Goal: Task Accomplishment & Management: Complete application form

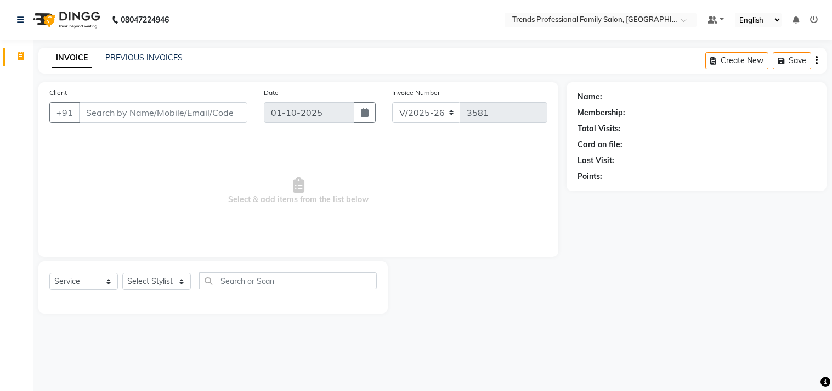
select select "7345"
select select "service"
click at [174, 287] on select "Select Stylist AVANTHIKA [PERSON_NAME] [PERSON_NAME] [PERSON_NAME] RUSTHAM [PER…" at bounding box center [156, 281] width 69 height 17
select select "84239"
click at [122, 273] on select "Select Stylist AVANTHIKA [PERSON_NAME] [PERSON_NAME] [PERSON_NAME] RUSTHAM [PER…" at bounding box center [156, 281] width 69 height 17
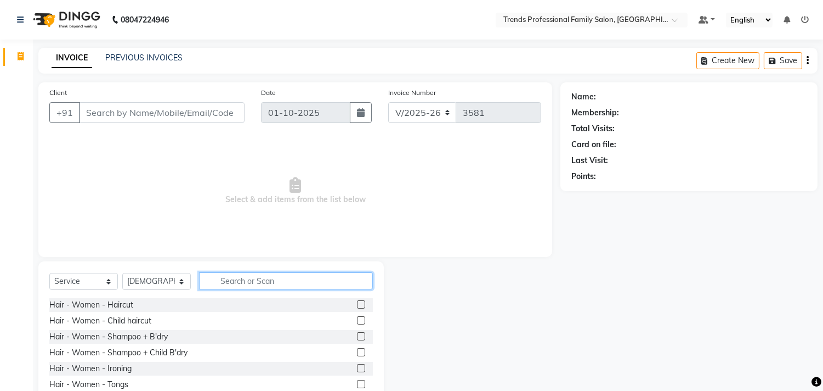
click at [231, 283] on input "text" at bounding box center [286, 280] width 174 height 17
click at [269, 278] on input "text" at bounding box center [286, 280] width 174 height 17
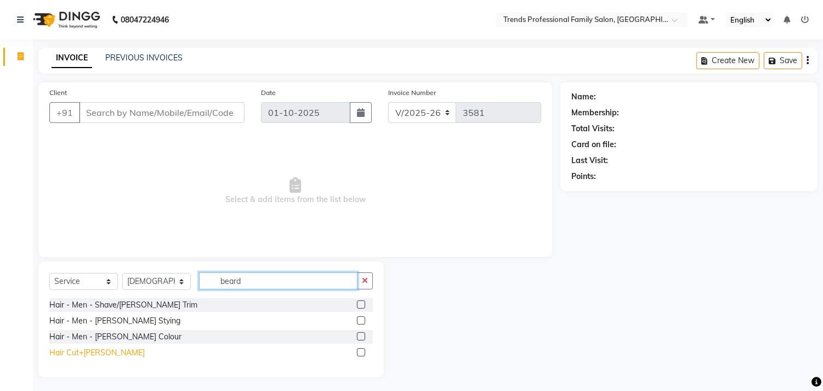
type input "beard"
click at [87, 352] on div "Hair Cut+[PERSON_NAME]" at bounding box center [96, 353] width 95 height 12
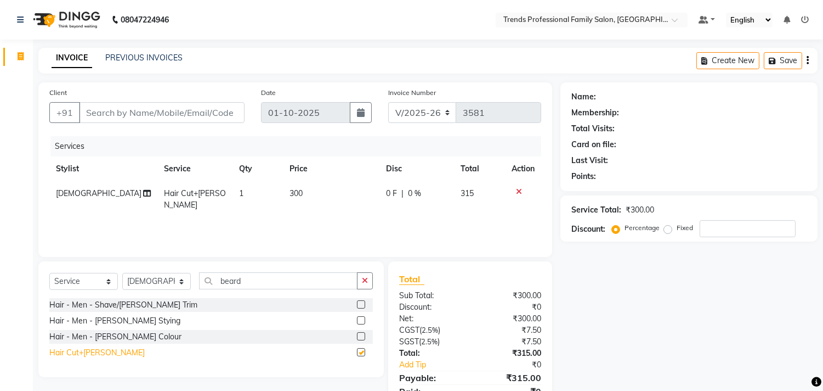
checkbox input "false"
drag, startPoint x: 370, startPoint y: 286, endPoint x: 353, endPoint y: 276, distance: 19.2
click at [369, 283] on button "button" at bounding box center [365, 280] width 16 height 17
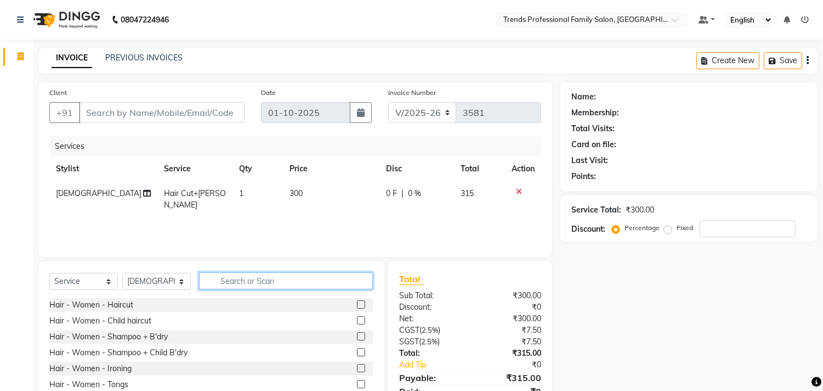
click at [299, 277] on input "text" at bounding box center [286, 280] width 174 height 17
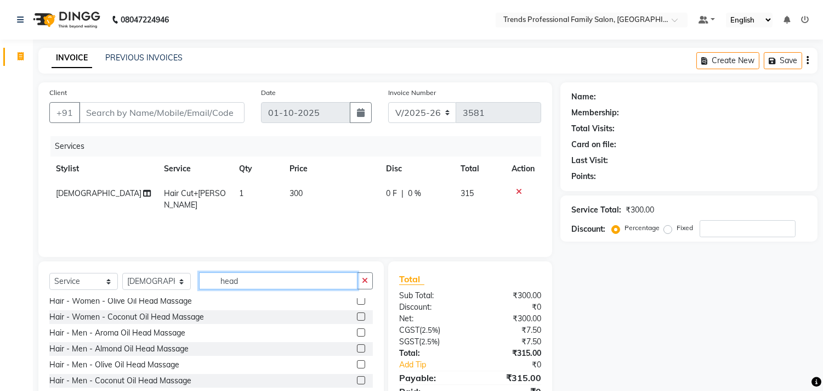
scroll to position [176, 0]
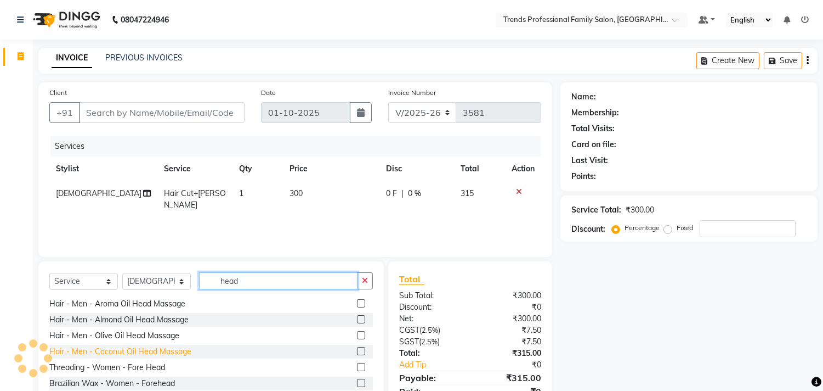
type input "head"
click at [156, 349] on div "Hair - Men - Coconut Oil Head Massage" at bounding box center [120, 352] width 142 height 12
checkbox input "false"
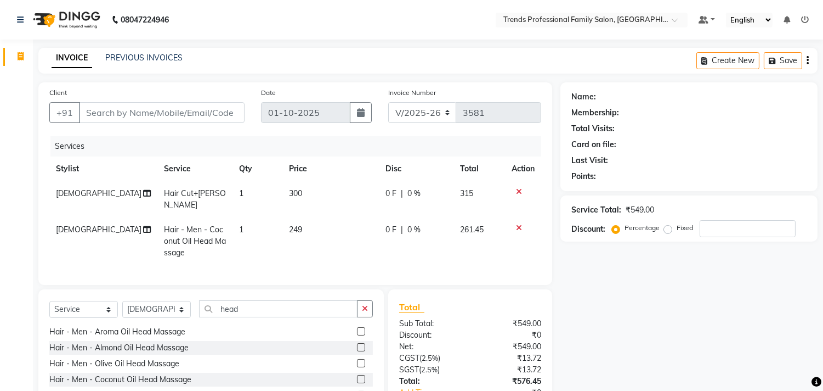
click at [522, 224] on div at bounding box center [523, 228] width 23 height 8
click at [518, 224] on icon at bounding box center [519, 228] width 6 height 8
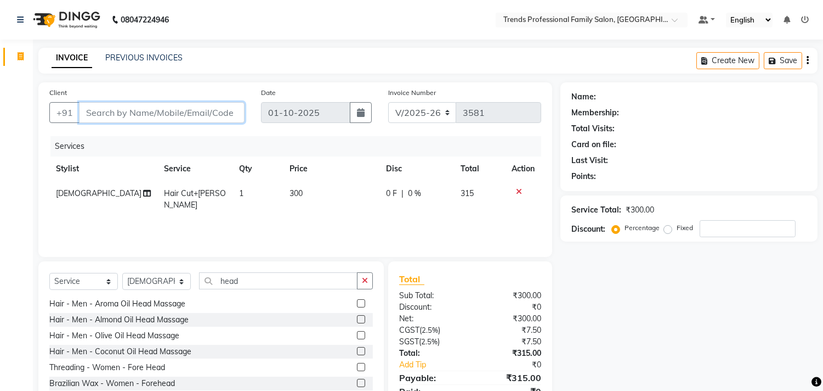
click at [166, 108] on input "Client" at bounding box center [162, 112] width 166 height 21
click at [518, 190] on icon at bounding box center [519, 192] width 6 height 8
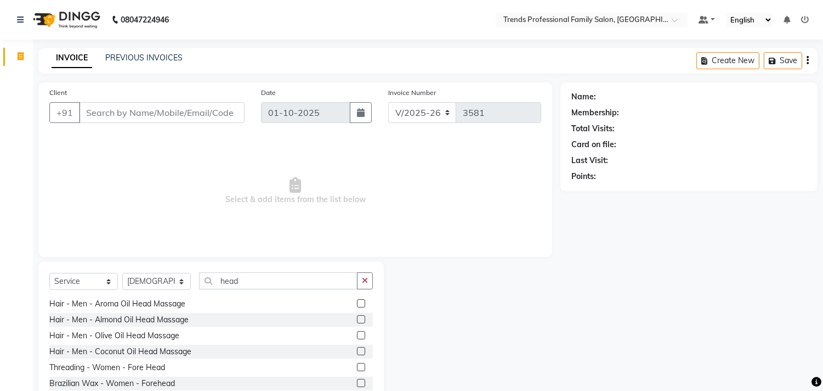
drag, startPoint x: 370, startPoint y: 279, endPoint x: 329, endPoint y: 286, distance: 41.2
click at [364, 280] on button "button" at bounding box center [365, 280] width 16 height 17
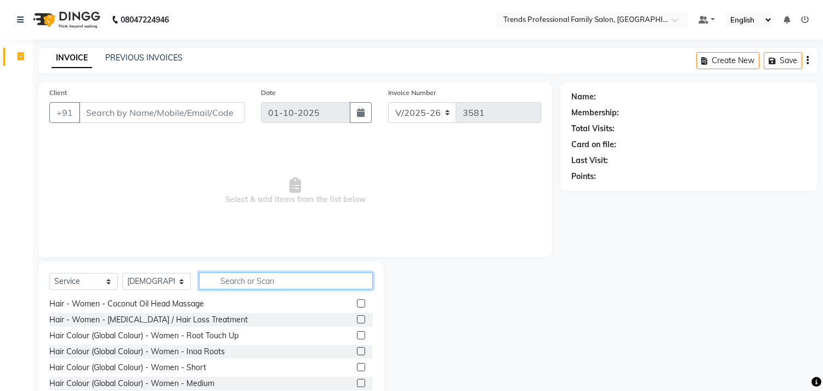
click at [308, 283] on input "text" at bounding box center [286, 280] width 174 height 17
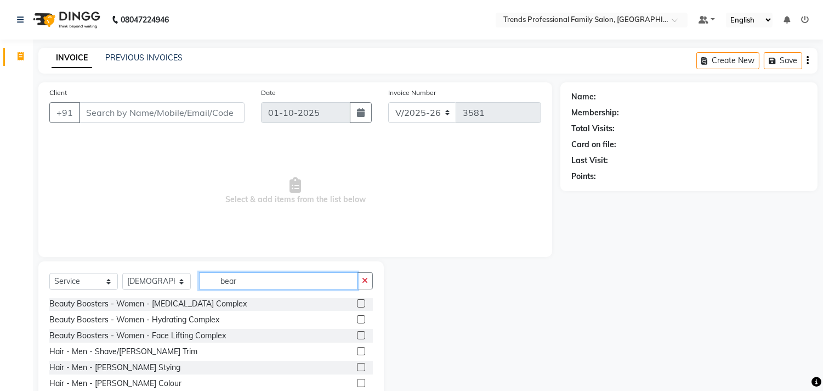
scroll to position [0, 0]
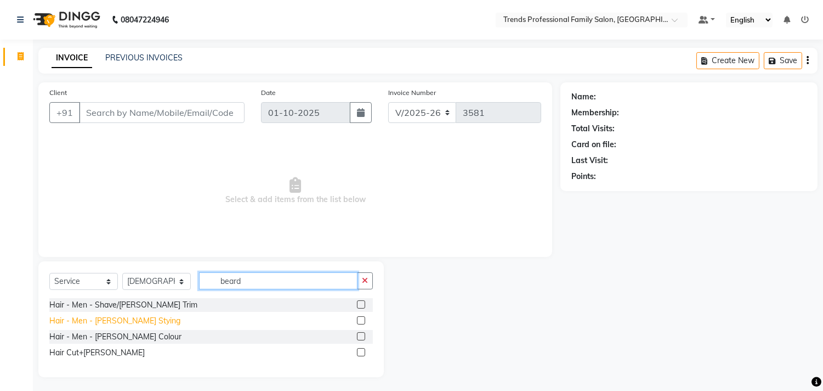
type input "beard"
click at [127, 318] on div "Hair - Men - [PERSON_NAME] Stying" at bounding box center [114, 321] width 131 height 12
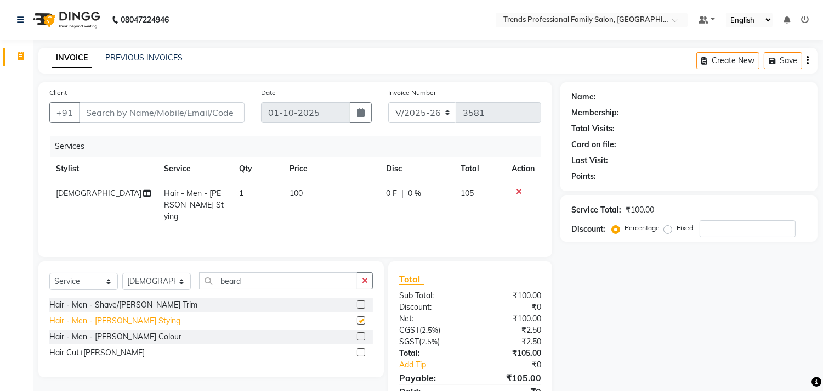
checkbox input "false"
click at [166, 114] on input "Client" at bounding box center [162, 112] width 166 height 21
type input "7"
type input "0"
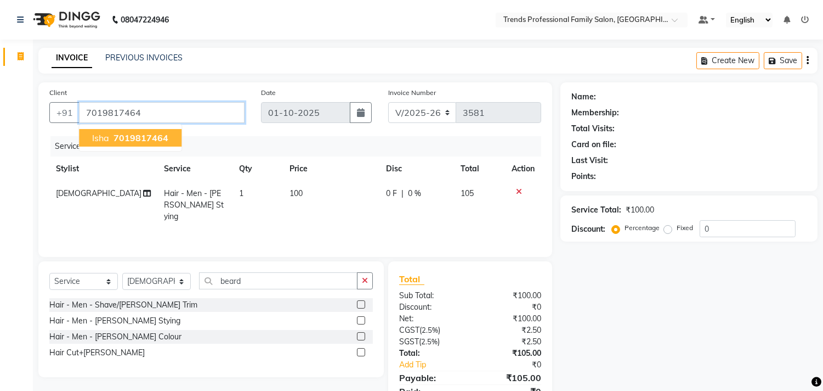
type input "7019817464"
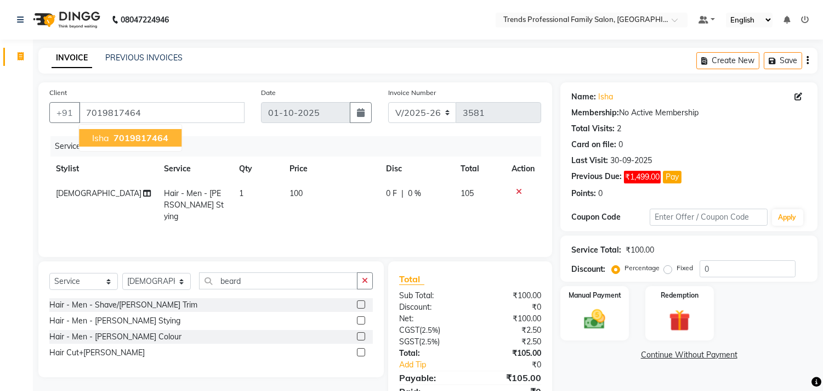
drag, startPoint x: 139, startPoint y: 125, endPoint x: 131, endPoint y: 138, distance: 15.8
click at [138, 129] on ngb-typeahead-window "isha 7019817464" at bounding box center [130, 137] width 104 height 27
click at [132, 135] on span "7019817464" at bounding box center [141, 137] width 55 height 11
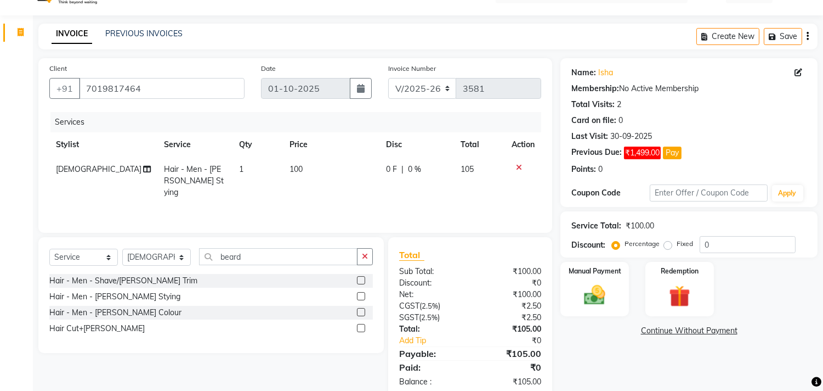
scroll to position [48, 0]
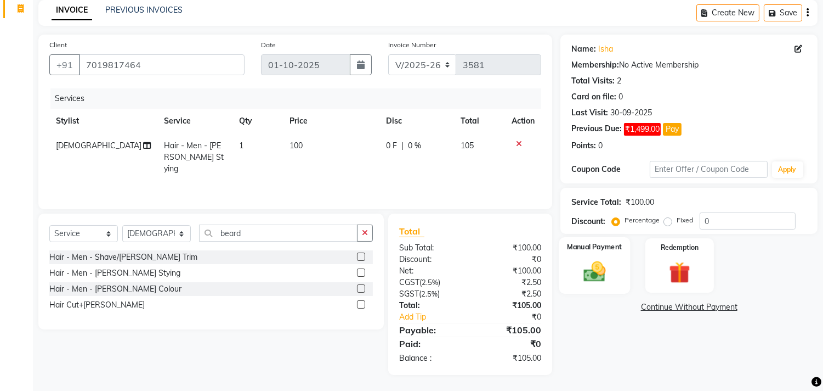
click at [593, 273] on img at bounding box center [595, 272] width 36 height 26
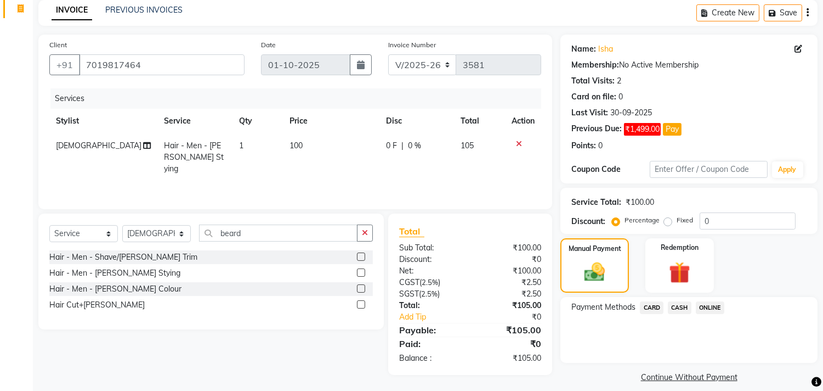
click at [716, 306] on span "ONLINE" at bounding box center [710, 307] width 29 height 13
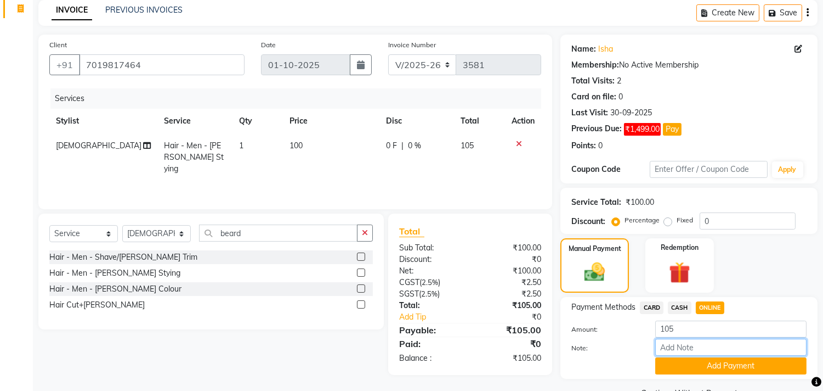
click at [701, 352] on input "Note:" at bounding box center [731, 346] width 151 height 17
type input "THANK YOU VISIT AGAIN"
click at [716, 365] on button "Add Payment" at bounding box center [731, 365] width 151 height 17
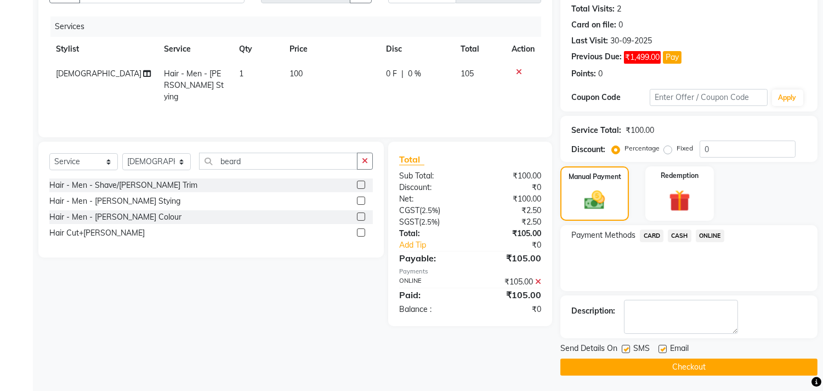
scroll to position [121, 0]
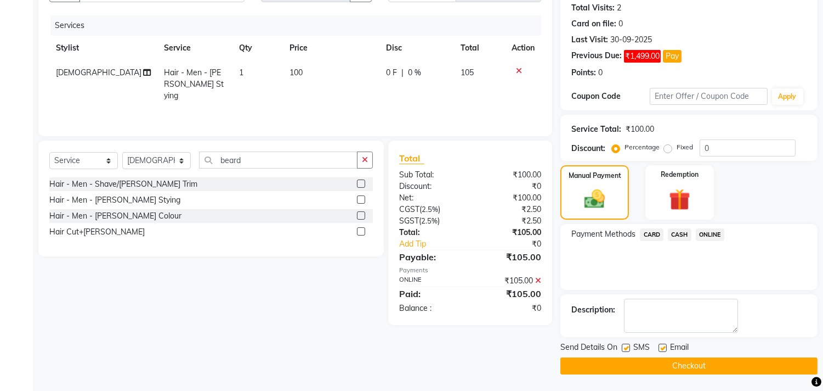
click at [626, 338] on div "Name: Isha Membership: No Active Membership Total Visits: 2 Card on file: 0 Las…" at bounding box center [694, 168] width 266 height 413
click at [660, 348] on label at bounding box center [663, 347] width 8 height 8
click at [660, 348] on input "checkbox" at bounding box center [662, 348] width 7 height 7
checkbox input "false"
click at [625, 348] on label at bounding box center [626, 347] width 8 height 8
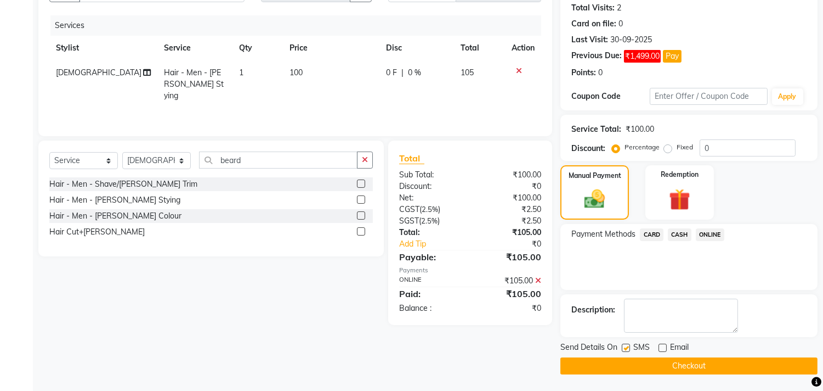
click at [625, 348] on input "checkbox" at bounding box center [625, 348] width 7 height 7
checkbox input "false"
click at [643, 371] on button "Checkout" at bounding box center [689, 365] width 257 height 17
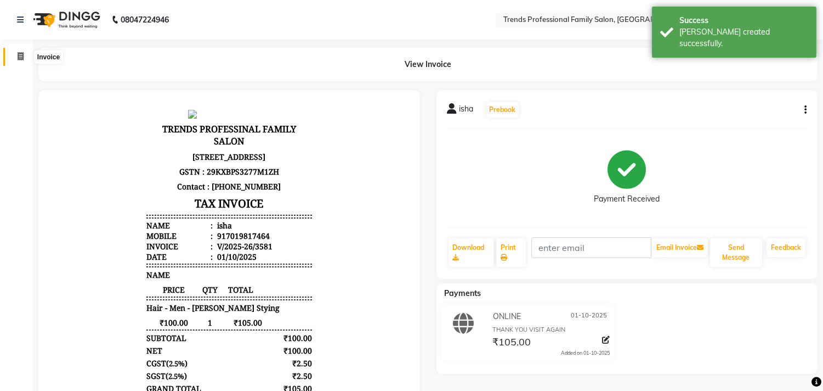
click at [22, 53] on icon at bounding box center [21, 56] width 6 height 8
select select "service"
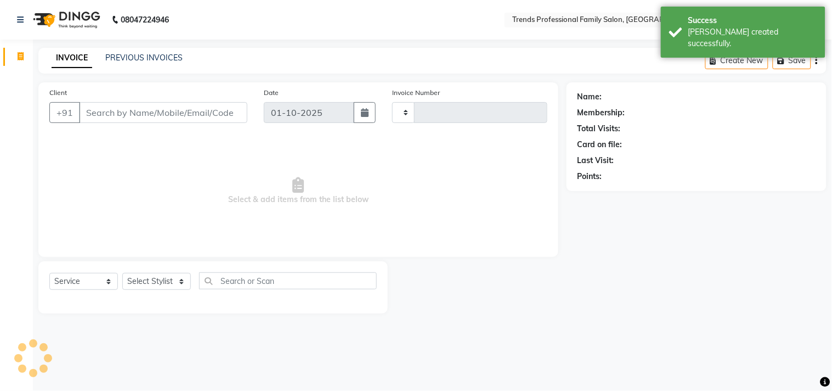
type input "3582"
select select "7345"
click at [104, 113] on input "Client" at bounding box center [163, 112] width 168 height 21
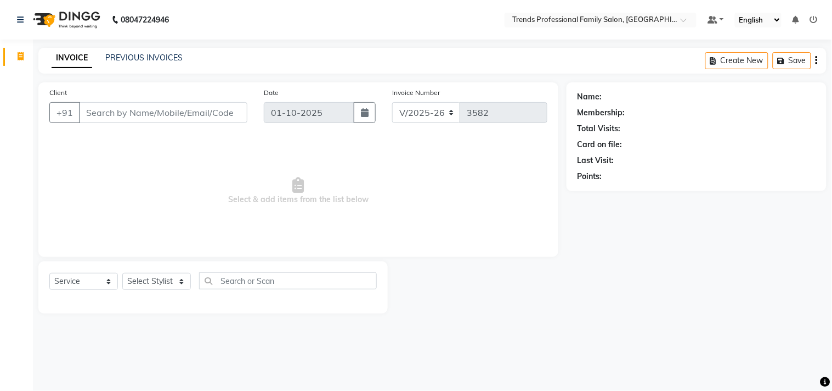
click at [261, 103] on div "Date [DATE]" at bounding box center [320, 109] width 129 height 45
click at [347, 42] on div "08047224946 Select Location × Trends Professional Family Salon, Nelamangala Def…" at bounding box center [416, 195] width 832 height 391
click at [280, 90] on div "Date [DATE]" at bounding box center [320, 109] width 129 height 45
click at [298, 85] on div "Client +91 Date [DATE] Invoice Number V/2025 V/[PHONE_NUMBER] Select & add item…" at bounding box center [298, 169] width 520 height 174
drag, startPoint x: 390, startPoint y: 91, endPoint x: 467, endPoint y: 92, distance: 77.4
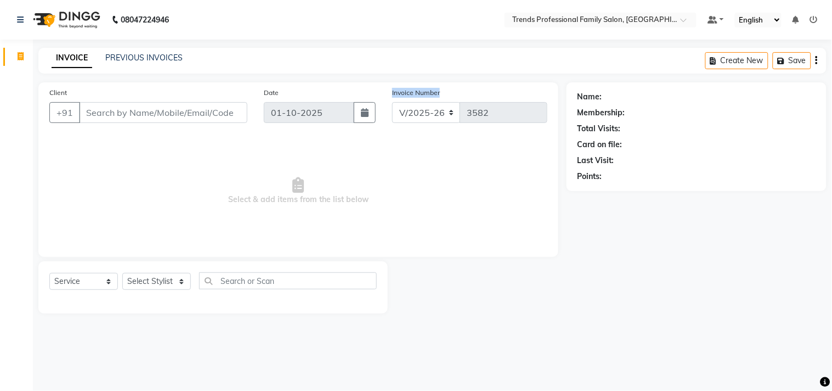
click at [467, 92] on div "Invoice Number V/2025 V/[PHONE_NUMBER]" at bounding box center [470, 109] width 172 height 45
click at [465, 75] on main "INVOICE PREVIOUS INVOICES Create New Save Client +91 Date [DATE] Invoice Number…" at bounding box center [432, 189] width 799 height 282
drag, startPoint x: 283, startPoint y: 273, endPoint x: 284, endPoint y: 282, distance: 8.8
click at [284, 281] on input "text" at bounding box center [288, 280] width 178 height 17
click at [171, 284] on select "Select Stylist AVANTHIKA [PERSON_NAME] [PERSON_NAME] [PERSON_NAME] RUSTHAM [PER…" at bounding box center [156, 281] width 69 height 17
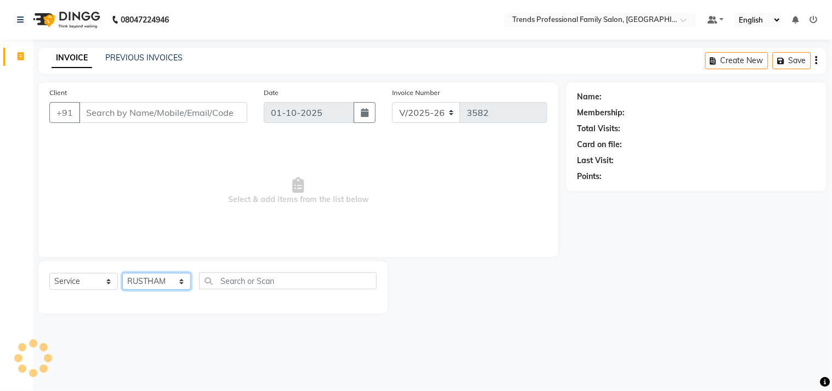
click at [122, 273] on select "Select Stylist AVANTHIKA [PERSON_NAME] [PERSON_NAME] [PERSON_NAME] RUSTHAM [PER…" at bounding box center [156, 281] width 69 height 17
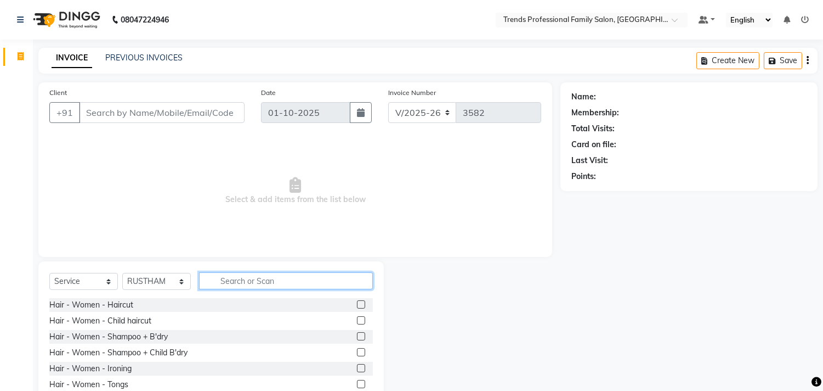
click at [237, 279] on input "text" at bounding box center [286, 280] width 174 height 17
click at [163, 272] on div "Select Service Product Membership Package Voucher Prepaid Gift Card Select Styl…" at bounding box center [211, 285] width 324 height 26
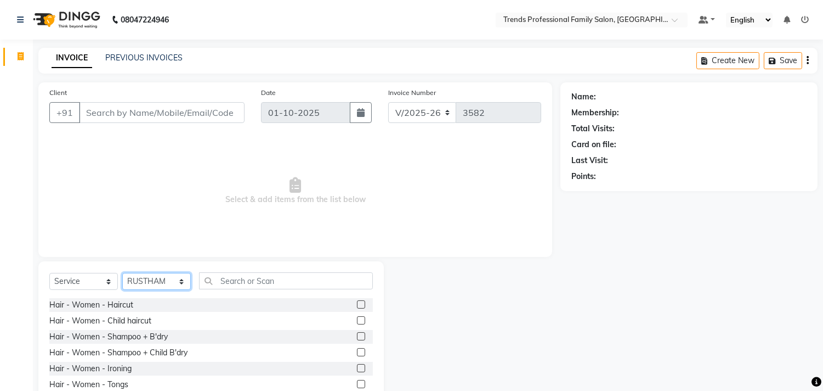
click at [154, 280] on select "Select Stylist AVANTHIKA [PERSON_NAME] [PERSON_NAME] [PERSON_NAME] RUSTHAM [PER…" at bounding box center [156, 281] width 69 height 17
click at [122, 273] on select "Select Stylist AVANTHIKA [PERSON_NAME] [PERSON_NAME] [PERSON_NAME] RUSTHAM [PER…" at bounding box center [156, 281] width 69 height 17
click at [168, 287] on select "Select Stylist AVANTHIKA [PERSON_NAME] [PERSON_NAME] [PERSON_NAME] RUSTHAM [PER…" at bounding box center [156, 281] width 69 height 17
select select "63519"
click at [122, 273] on select "Select Stylist AVANTHIKA [PERSON_NAME] [PERSON_NAME] [PERSON_NAME] RUSTHAM [PER…" at bounding box center [156, 281] width 69 height 17
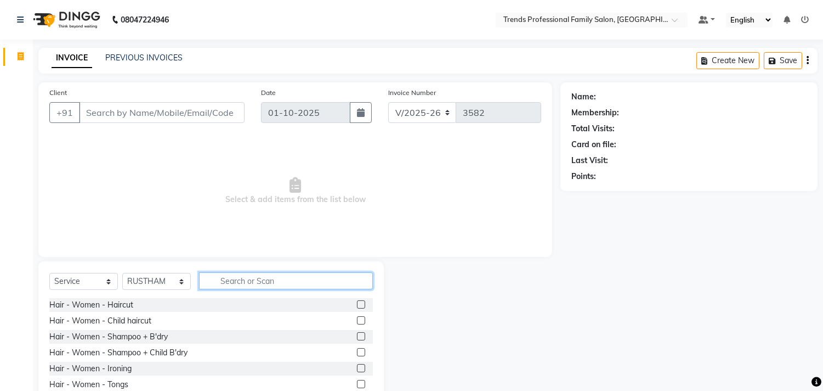
click at [282, 284] on input "text" at bounding box center [286, 280] width 174 height 17
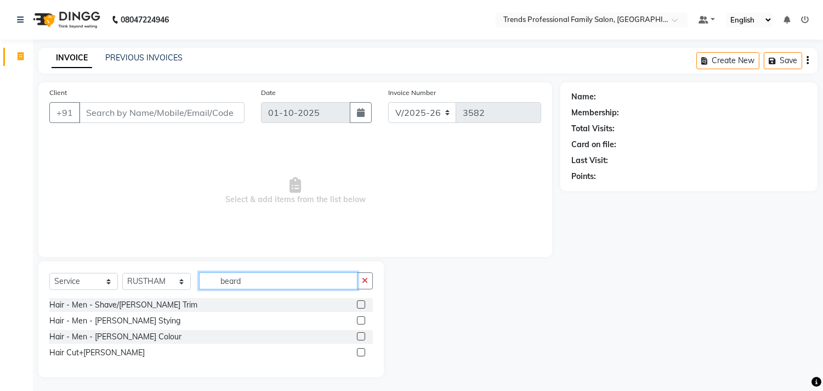
type input "beard"
click at [358, 352] on label at bounding box center [361, 352] width 8 height 8
click at [358, 352] on input "checkbox" at bounding box center [360, 352] width 7 height 7
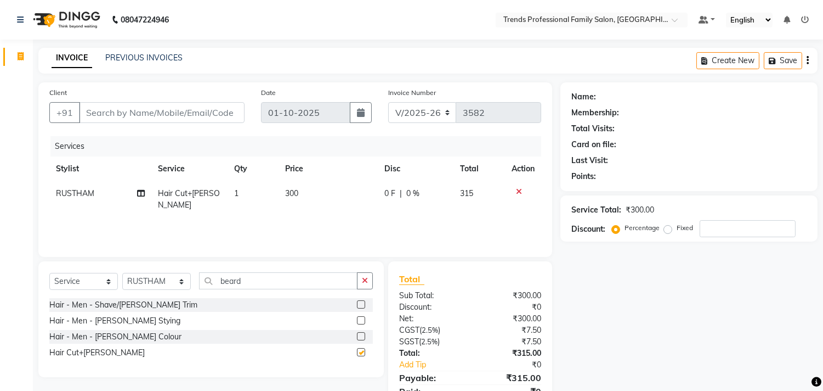
checkbox input "false"
click at [364, 273] on button "button" at bounding box center [365, 280] width 16 height 17
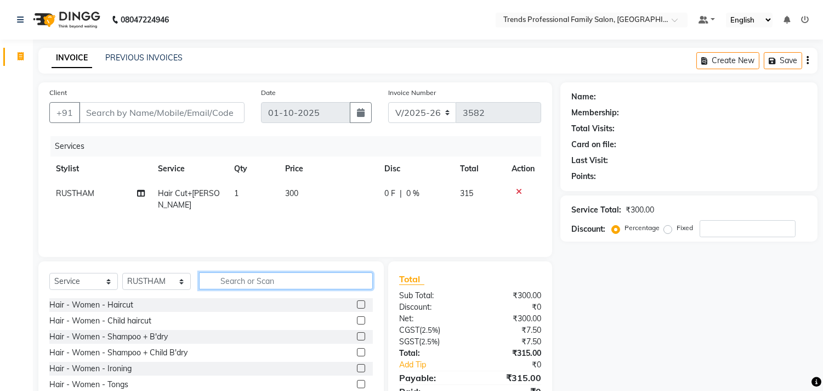
click at [210, 286] on input "text" at bounding box center [286, 280] width 174 height 17
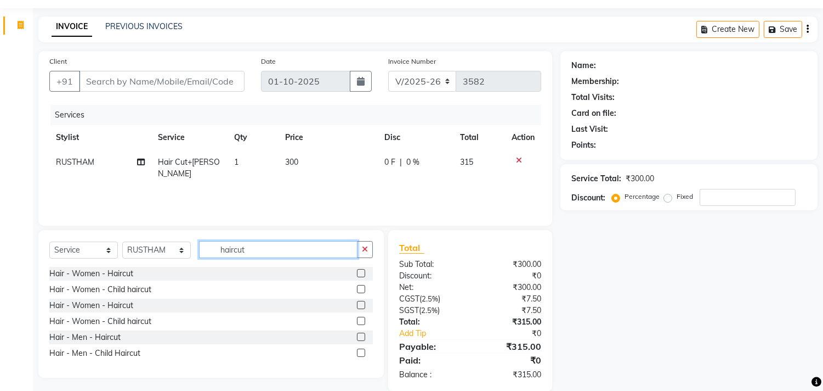
scroll to position [48, 0]
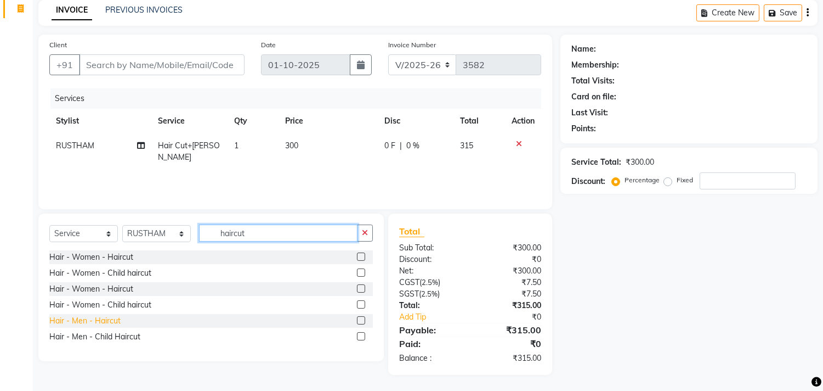
type input "haircut"
click at [107, 318] on div "Hair - Men - Haircut" at bounding box center [84, 321] width 71 height 12
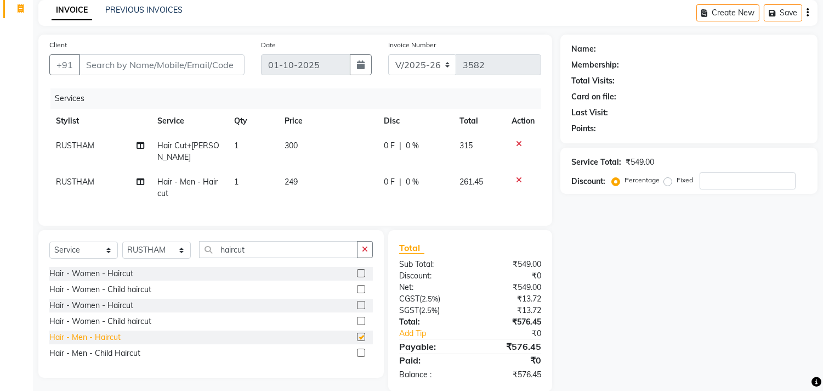
checkbox input "false"
click at [374, 244] on div "Select Service Product Membership Package Voucher Prepaid Gift Card Select Styl…" at bounding box center [211, 304] width 346 height 148
click at [364, 245] on icon "button" at bounding box center [365, 249] width 6 height 8
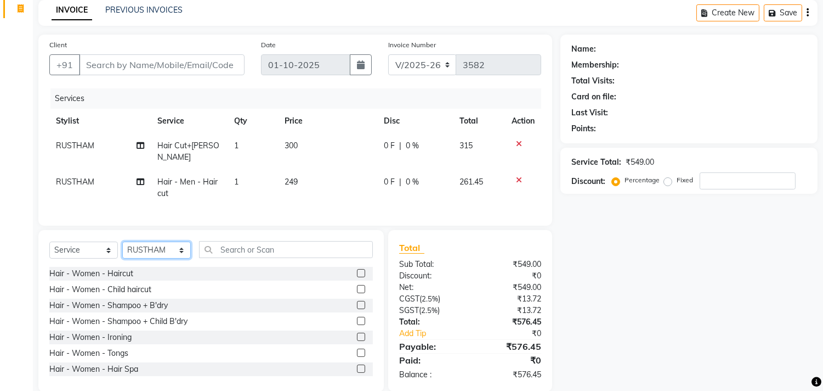
click at [168, 250] on select "Select Stylist AVANTHIKA [PERSON_NAME] [PERSON_NAME] [PERSON_NAME] RUSTHAM [PER…" at bounding box center [156, 249] width 69 height 17
select select "92540"
click at [122, 241] on select "Select Stylist AVANTHIKA [PERSON_NAME] [PERSON_NAME] [PERSON_NAME] RUSTHAM [PER…" at bounding box center [156, 249] width 69 height 17
click at [220, 250] on input "text" at bounding box center [286, 249] width 174 height 17
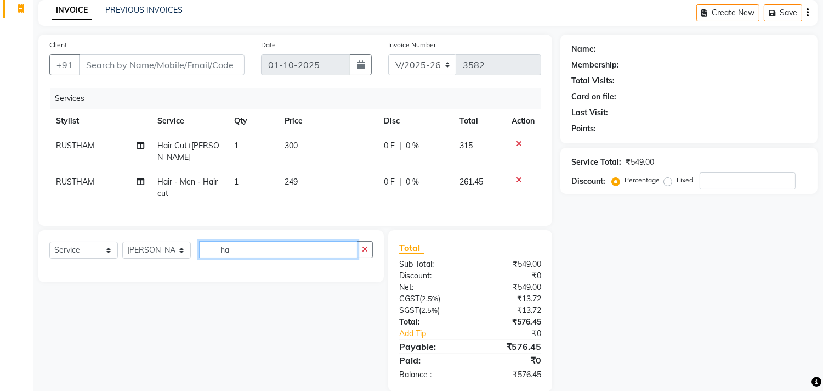
type input "h"
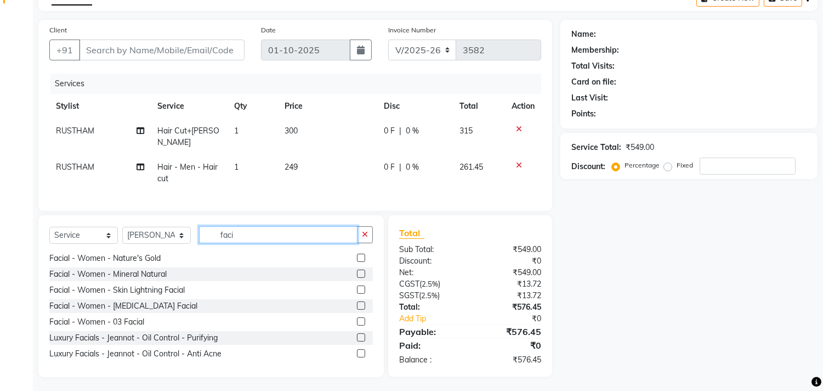
scroll to position [482, 0]
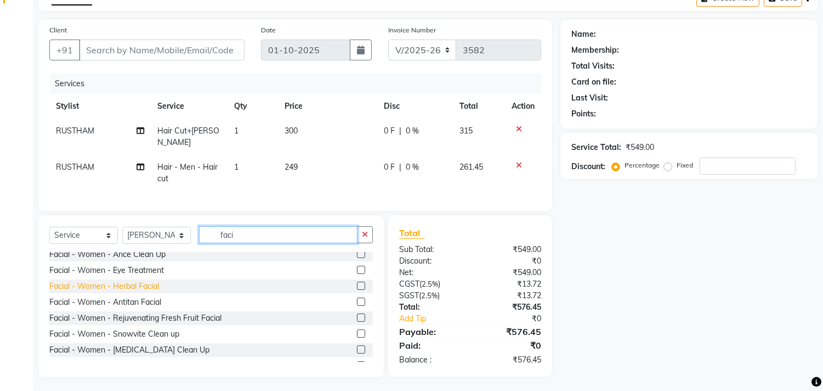
type input "faci"
click at [149, 285] on div "Facial - Women - Herbal Facial" at bounding box center [104, 286] width 110 height 12
checkbox input "false"
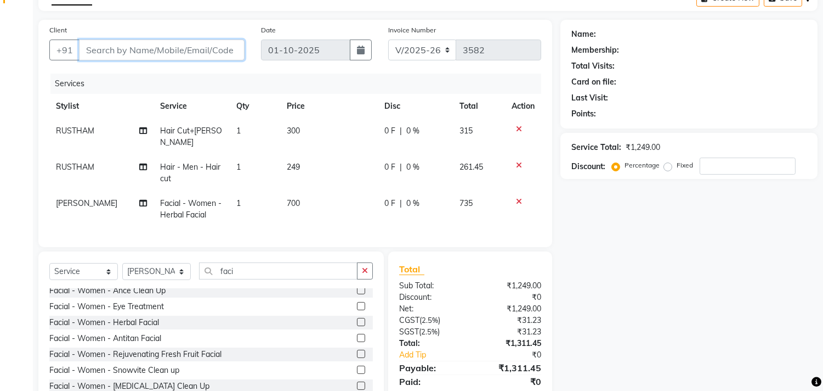
click at [199, 52] on input "Client" at bounding box center [162, 49] width 166 height 21
click at [196, 53] on input "Client" at bounding box center [162, 49] width 166 height 21
type input "8"
type input "0"
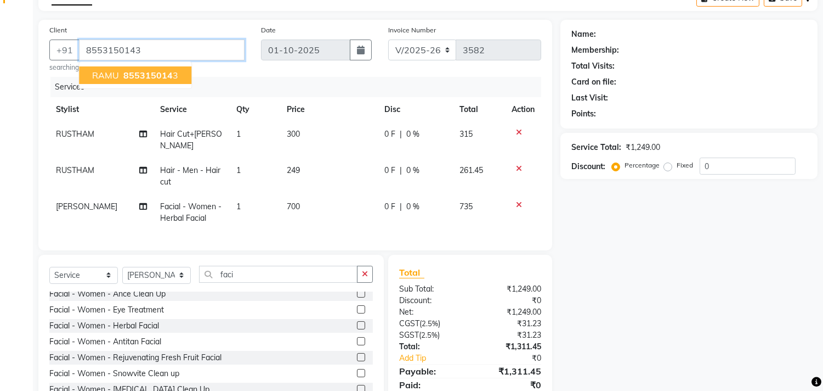
type input "8553150143"
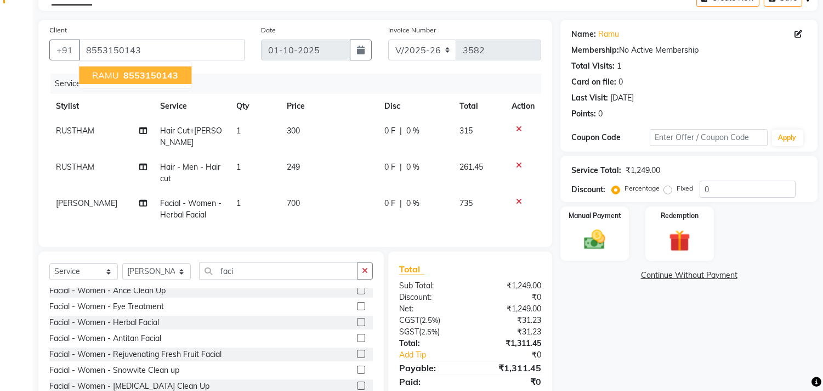
click at [118, 75] on span "RAMU" at bounding box center [105, 75] width 27 height 11
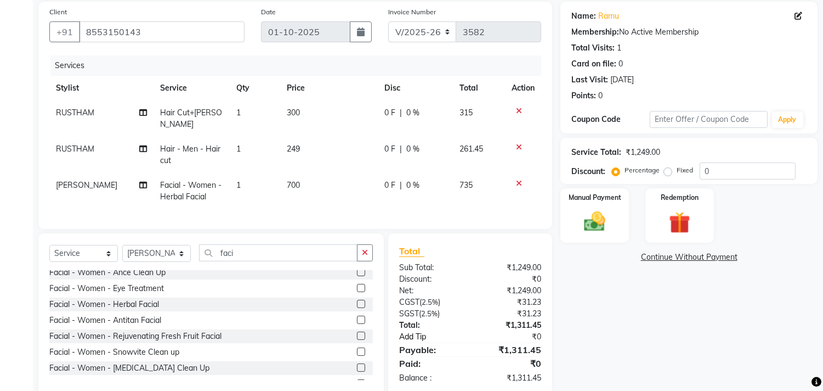
scroll to position [99, 0]
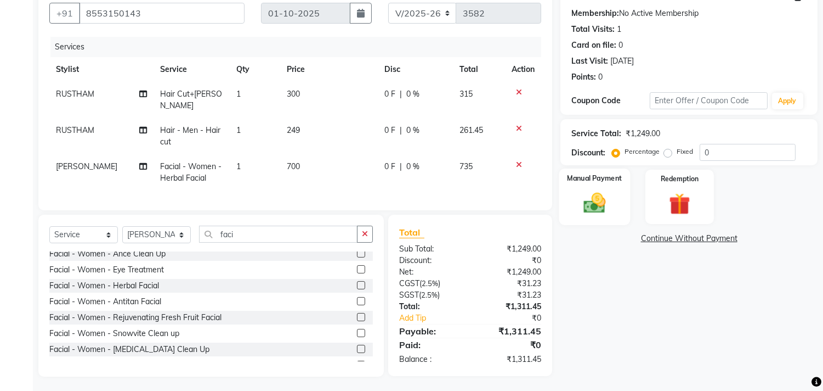
click at [591, 196] on img at bounding box center [595, 203] width 36 height 26
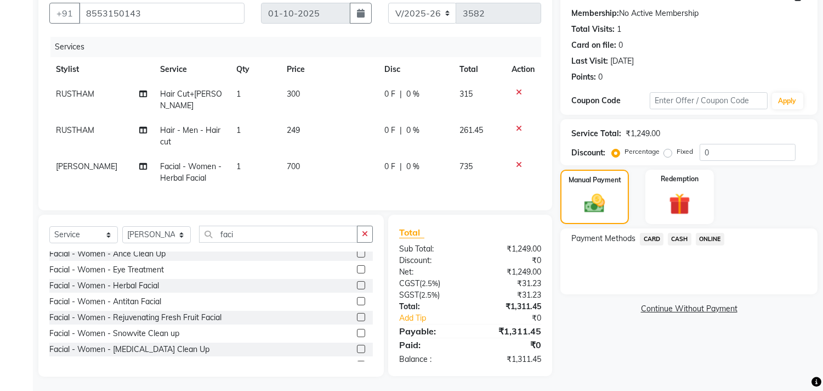
click at [708, 236] on span "ONLINE" at bounding box center [710, 239] width 29 height 13
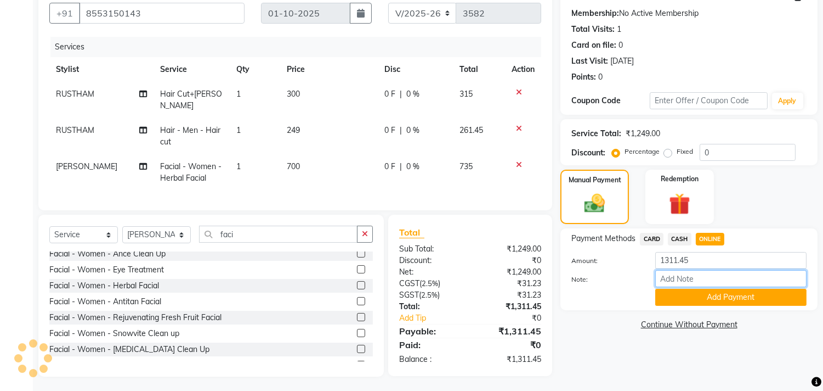
click at [753, 284] on input "Note:" at bounding box center [731, 278] width 151 height 17
type input "THANK YOU VISIT AGAIN"
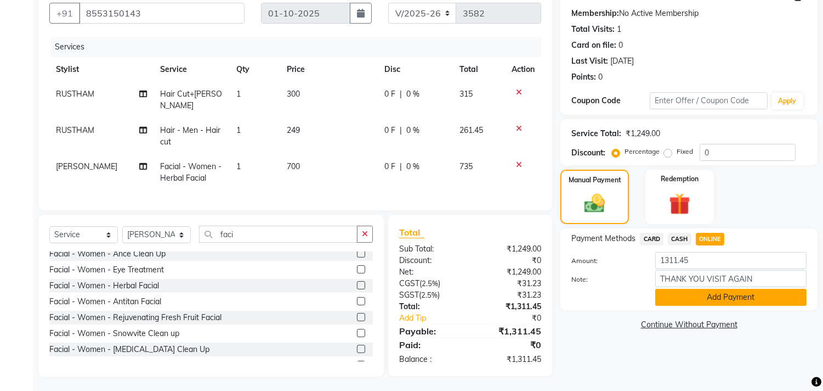
click at [743, 301] on button "Add Payment" at bounding box center [731, 297] width 151 height 17
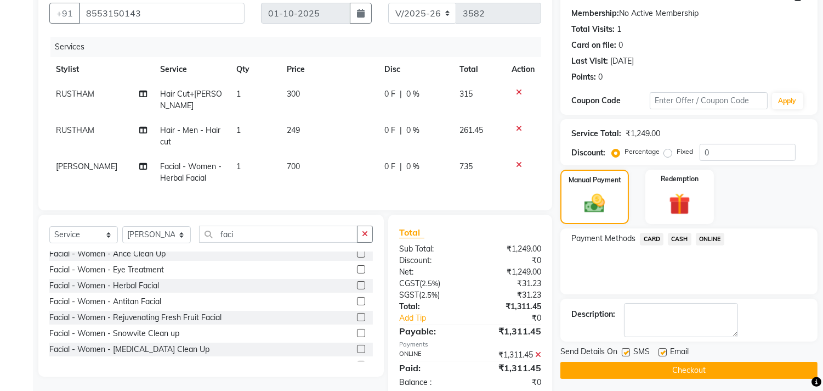
click at [663, 350] on label at bounding box center [663, 352] width 8 height 8
click at [663, 350] on input "checkbox" at bounding box center [662, 352] width 7 height 7
checkbox input "false"
click at [662, 369] on button "Checkout" at bounding box center [689, 370] width 257 height 17
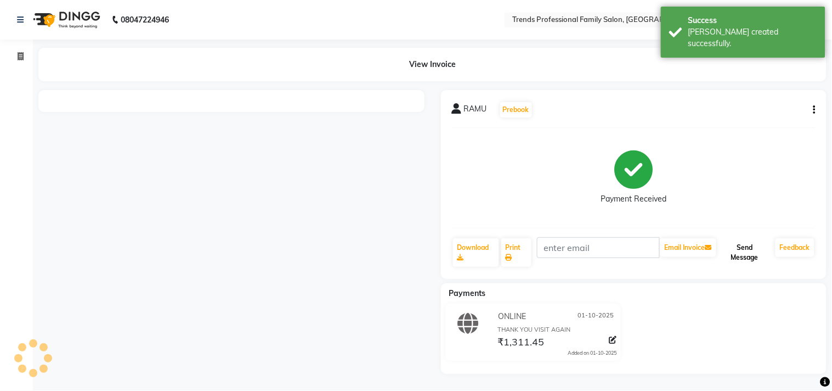
drag, startPoint x: 758, startPoint y: 250, endPoint x: 752, endPoint y: 253, distance: 6.9
click at [757, 250] on button "Send Message" at bounding box center [745, 252] width 53 height 29
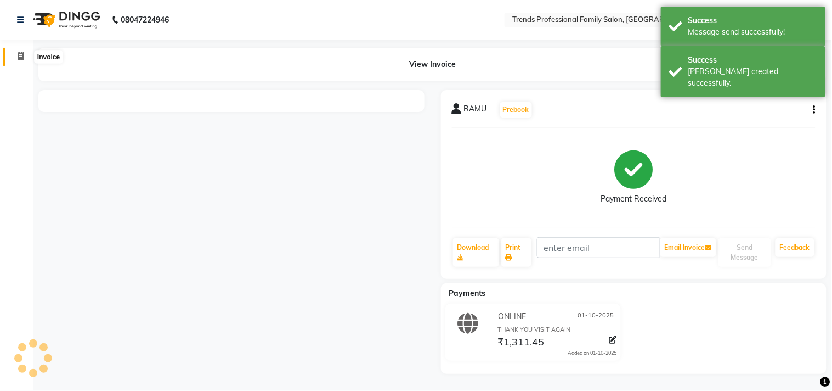
click at [18, 53] on icon at bounding box center [21, 56] width 6 height 8
select select "service"
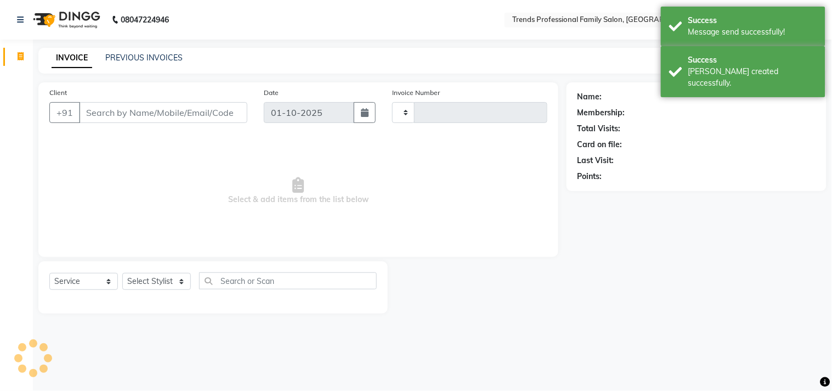
type input "3583"
select select "7345"
click at [97, 113] on input "Client" at bounding box center [163, 112] width 168 height 21
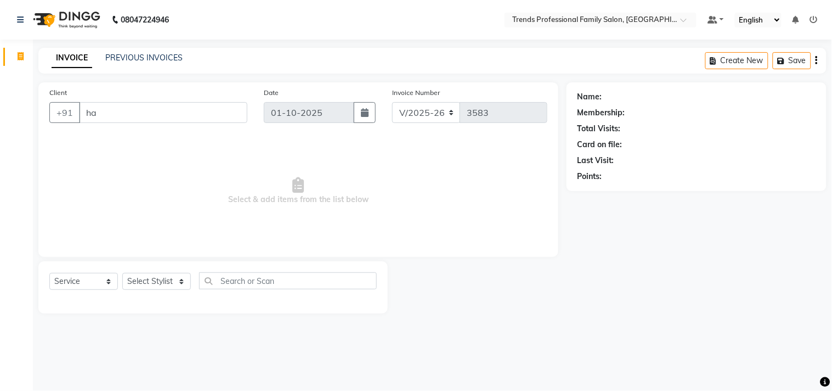
type input "h"
